Goal: Check status: Check status

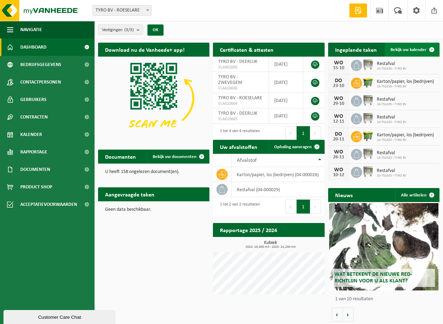
click at [411, 50] on span "Bekijk uw kalender" at bounding box center [408, 50] width 36 height 5
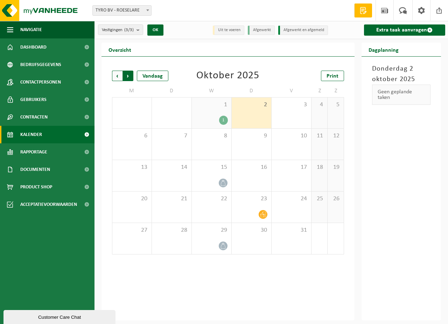
click at [116, 75] on span "Vorige" at bounding box center [117, 76] width 10 height 10
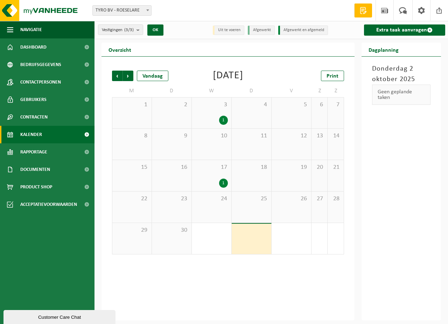
click at [256, 213] on div "25" at bounding box center [252, 207] width 40 height 31
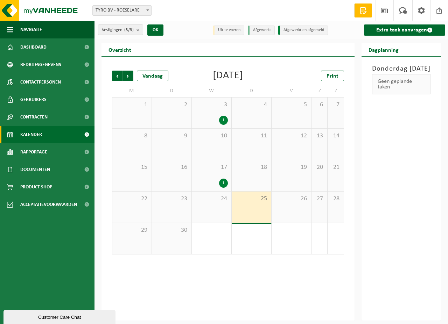
click at [255, 208] on div "25" at bounding box center [252, 207] width 40 height 31
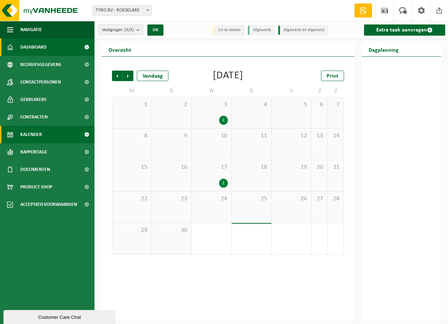
click at [43, 45] on span "Dashboard" at bounding box center [33, 46] width 26 height 17
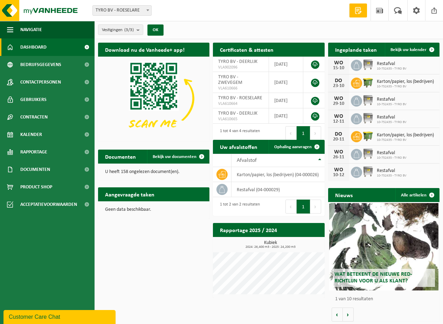
click at [391, 85] on span "10-752435 - TYRO BV" at bounding box center [404, 87] width 57 height 4
click at [340, 81] on div "DO" at bounding box center [338, 81] width 14 height 6
click at [353, 80] on icon at bounding box center [356, 83] width 7 height 7
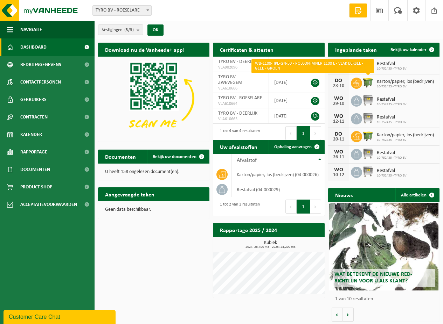
click at [362, 82] on img at bounding box center [368, 83] width 12 height 12
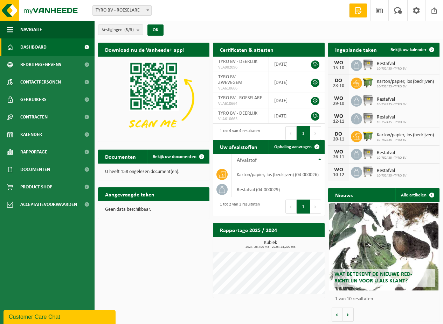
click at [360, 82] on span at bounding box center [356, 83] width 11 height 11
click at [357, 83] on icon at bounding box center [356, 83] width 7 height 7
click at [403, 48] on span "Bekijk uw kalender" at bounding box center [408, 50] width 36 height 5
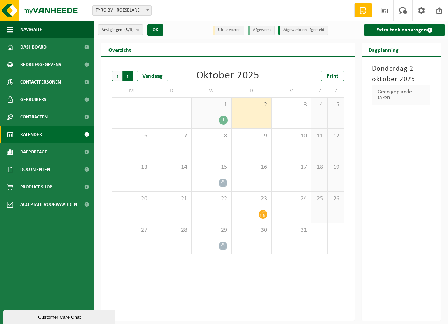
click at [118, 76] on span "Vorige" at bounding box center [117, 76] width 10 height 10
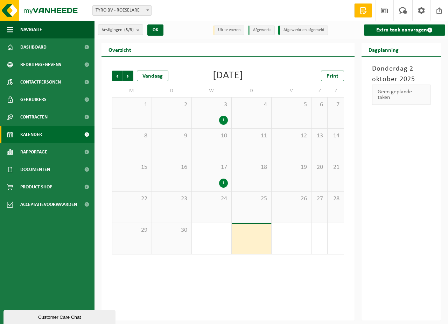
click at [253, 206] on div "25" at bounding box center [252, 207] width 40 height 31
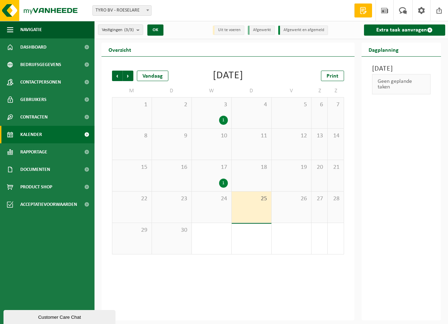
click at [253, 206] on div "25" at bounding box center [252, 207] width 40 height 31
click at [302, 30] on li "Afgewerkt en afgemeld" at bounding box center [303, 30] width 50 height 9
click at [265, 28] on li "Afgewerkt" at bounding box center [261, 30] width 27 height 9
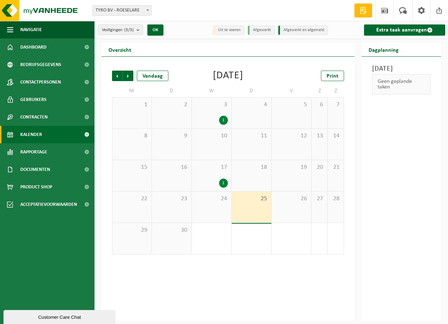
drag, startPoint x: 225, startPoint y: 31, endPoint x: 246, endPoint y: 30, distance: 20.6
click at [226, 31] on li "Uit te voeren" at bounding box center [228, 30] width 31 height 9
click at [261, 30] on li "Afgewerkt" at bounding box center [261, 30] width 27 height 9
click at [141, 30] on b "submit" at bounding box center [139, 30] width 6 height 10
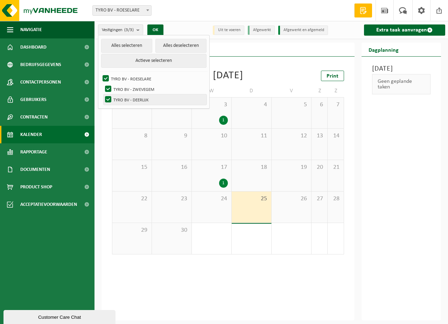
click at [132, 98] on label "TYRO BV - DEERLIJK" at bounding box center [155, 99] width 103 height 10
click at [102, 94] on input "TYRO BV - DEERLIJK" at bounding box center [102, 94] width 0 height 0
click at [132, 98] on label "TYRO BV - DEERLIJK" at bounding box center [155, 99] width 103 height 10
click at [102, 94] on input "TYRO BV - DEERLIJK" at bounding box center [102, 94] width 0 height 0
checkbox input "true"
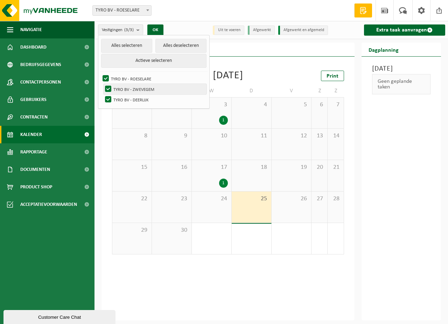
click at [109, 87] on label "TYRO BV - ZWEVEGEM" at bounding box center [155, 89] width 103 height 10
click at [102, 84] on input "TYRO BV - ZWEVEGEM" at bounding box center [102, 84] width 0 height 0
checkbox input "false"
click at [105, 80] on label "TYRO BV - ROESELARE" at bounding box center [153, 78] width 105 height 10
click at [100, 73] on input "TYRO BV - ROESELARE" at bounding box center [100, 73] width 0 height 0
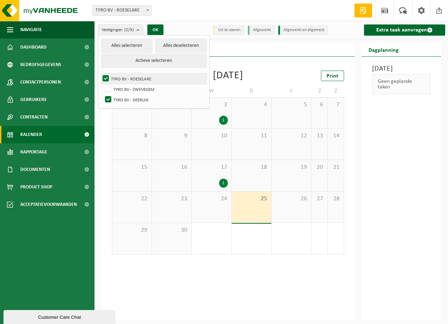
checkbox input "false"
click at [157, 30] on button "OK" at bounding box center [155, 29] width 16 height 11
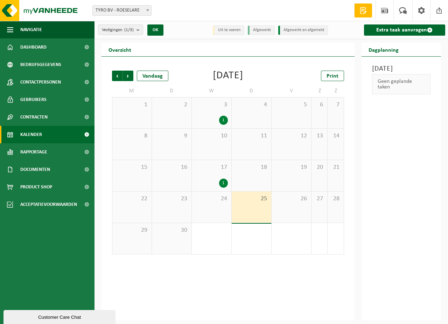
click at [252, 205] on div "25" at bounding box center [252, 207] width 40 height 31
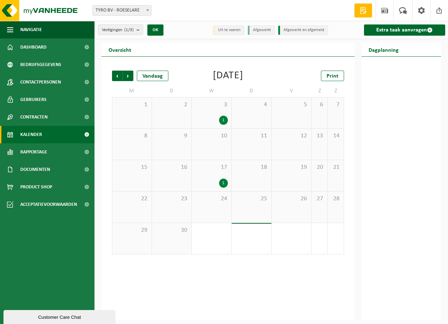
click at [252, 204] on div "25" at bounding box center [252, 207] width 40 height 31
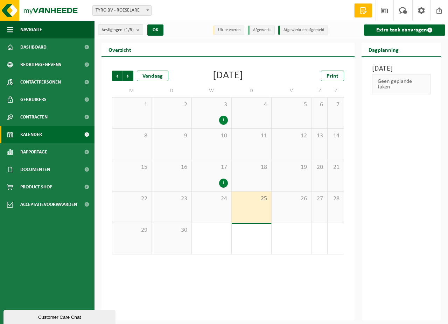
click at [255, 183] on div "18" at bounding box center [252, 175] width 40 height 31
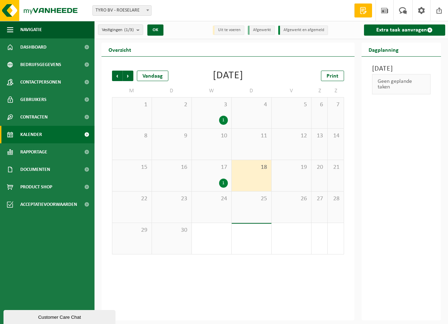
click at [257, 212] on div "25" at bounding box center [252, 207] width 40 height 31
